Goal: Task Accomplishment & Management: Use online tool/utility

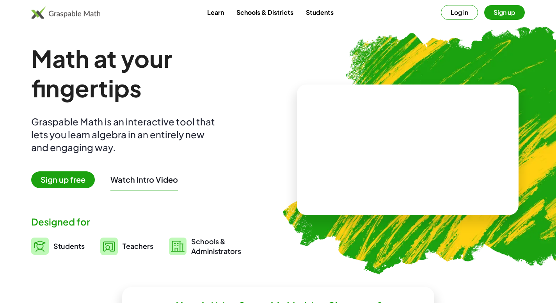
click at [55, 182] on span "Sign up free" at bounding box center [63, 180] width 64 height 17
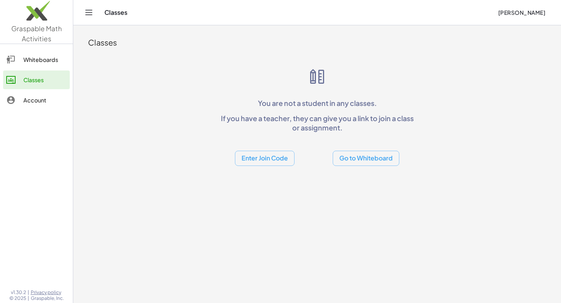
click at [355, 162] on button "Go to Whiteboard" at bounding box center [366, 158] width 67 height 15
